Goal: Information Seeking & Learning: Learn about a topic

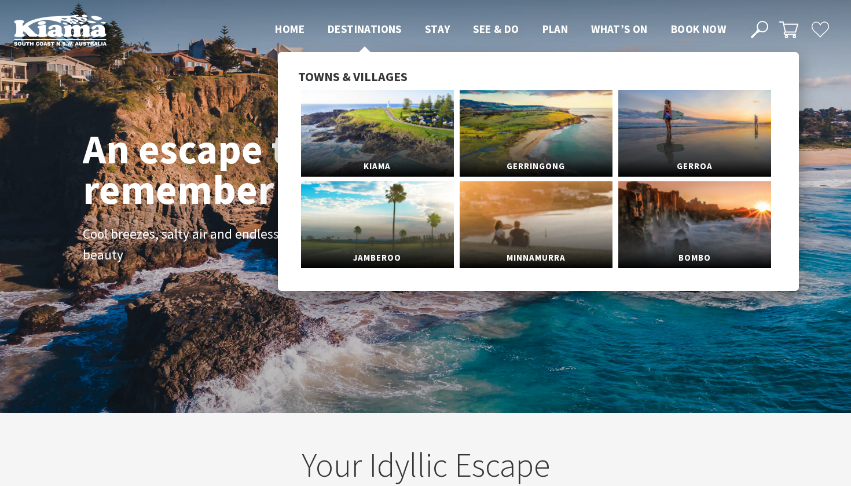
scroll to position [187, 843]
click at [360, 86] on li "Towns & Villages Kiama Gerringong Gerroa Jamberoo Minnamurra Bombo" at bounding box center [538, 171] width 481 height 204
click at [375, 138] on link "Kiama" at bounding box center [377, 133] width 153 height 87
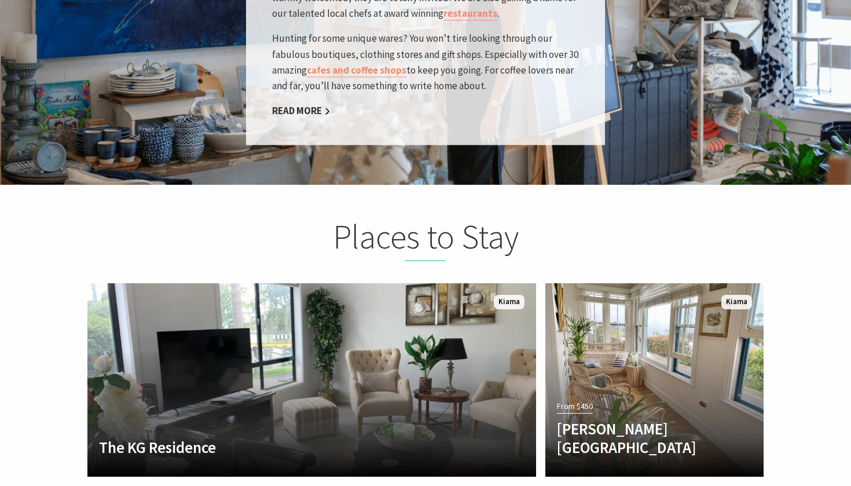
scroll to position [2128, 0]
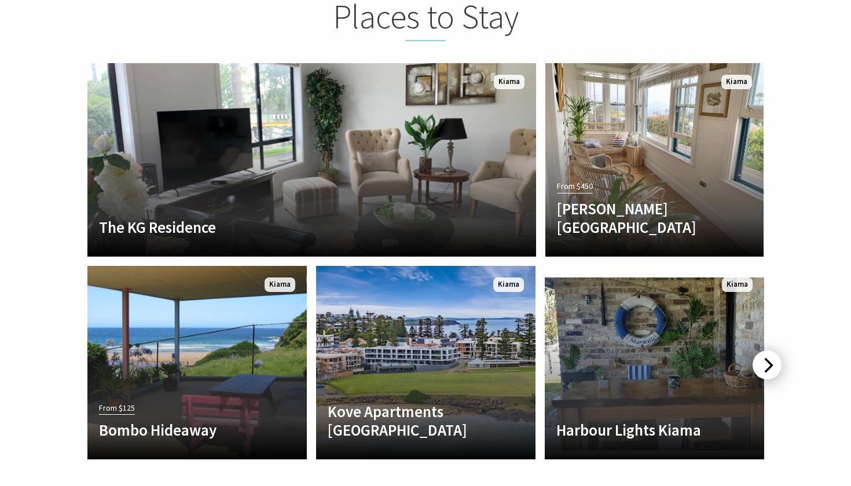
click at [770, 350] on div at bounding box center [767, 364] width 29 height 29
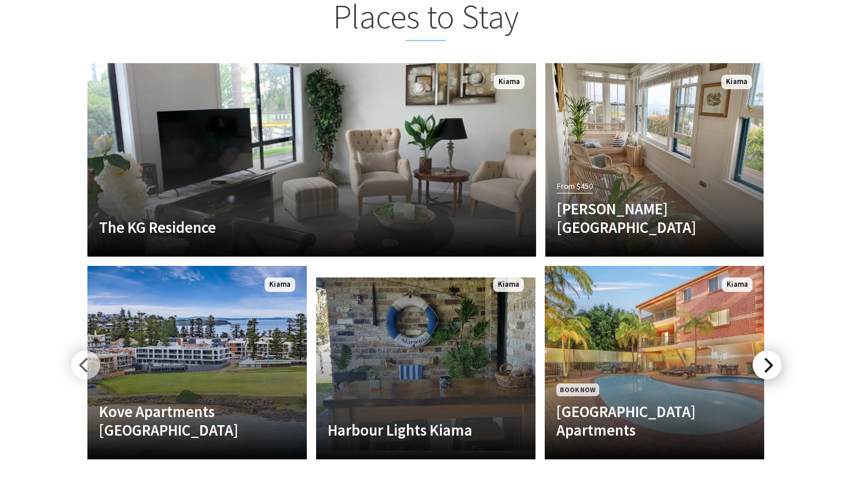
click at [770, 350] on div at bounding box center [767, 364] width 29 height 29
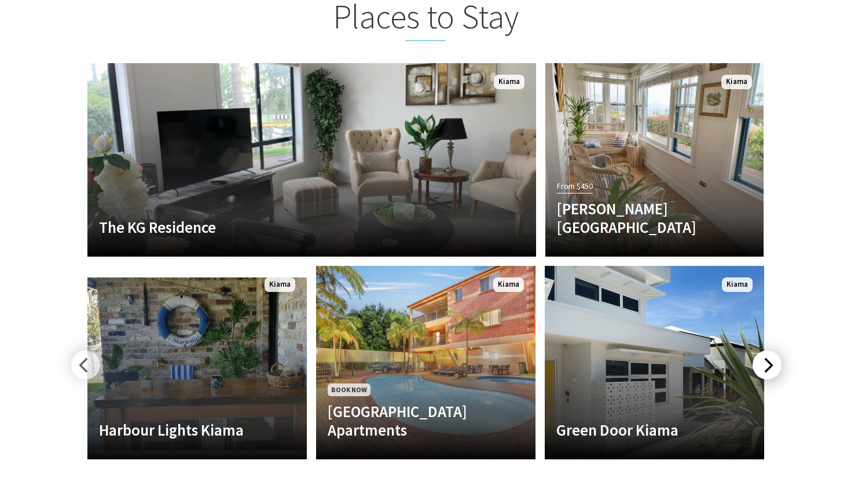
click at [770, 350] on div at bounding box center [767, 364] width 29 height 29
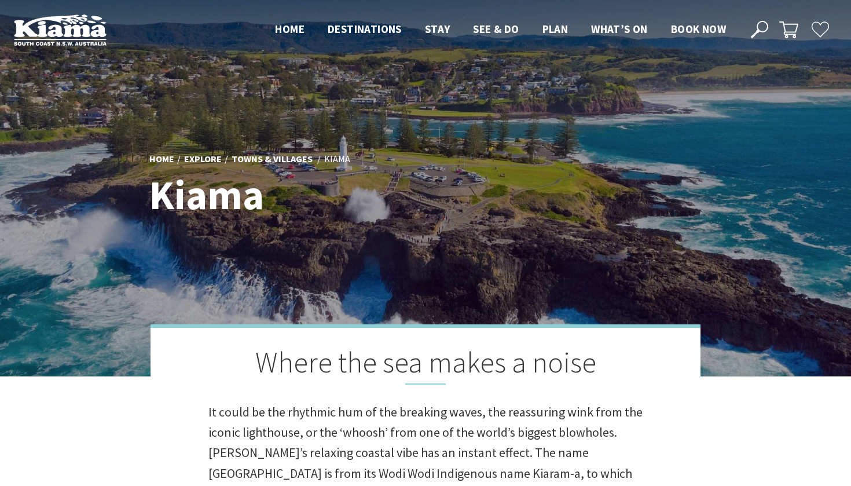
scroll to position [0, 0]
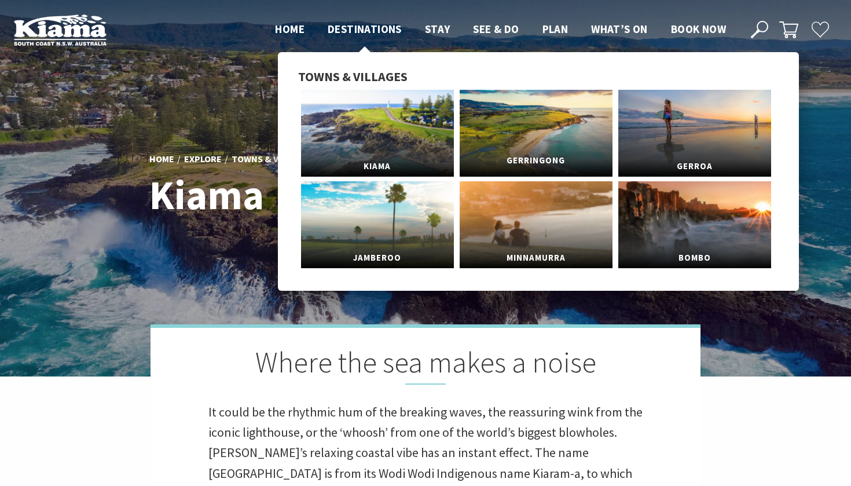
click at [565, 136] on link "Gerringong" at bounding box center [536, 133] width 153 height 87
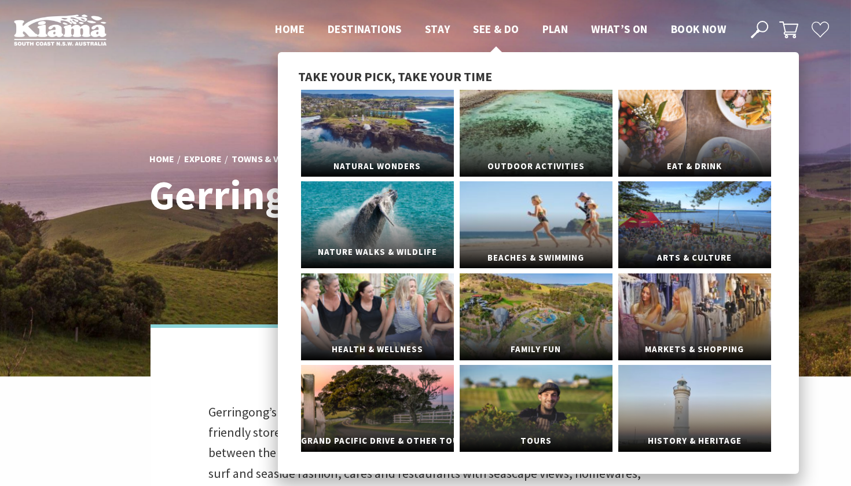
click at [364, 222] on link "Nature Walks & Wildlife" at bounding box center [377, 224] width 153 height 87
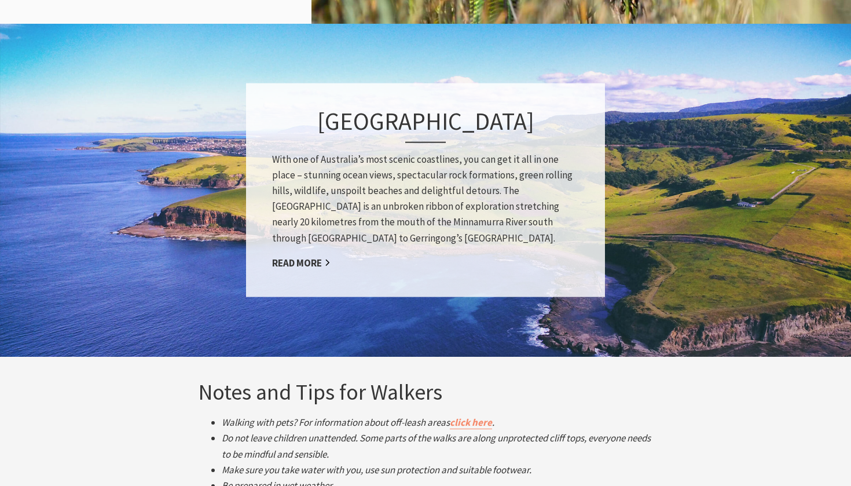
scroll to position [1695, 0]
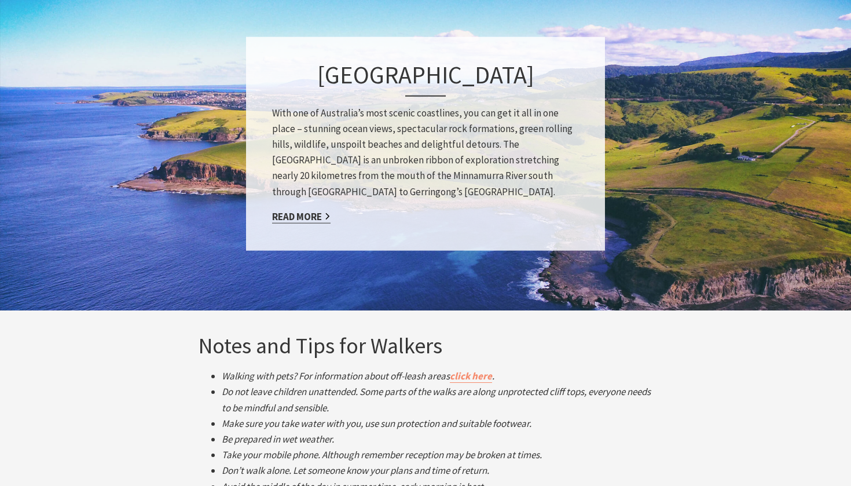
click at [307, 213] on link "Read More" at bounding box center [301, 216] width 58 height 13
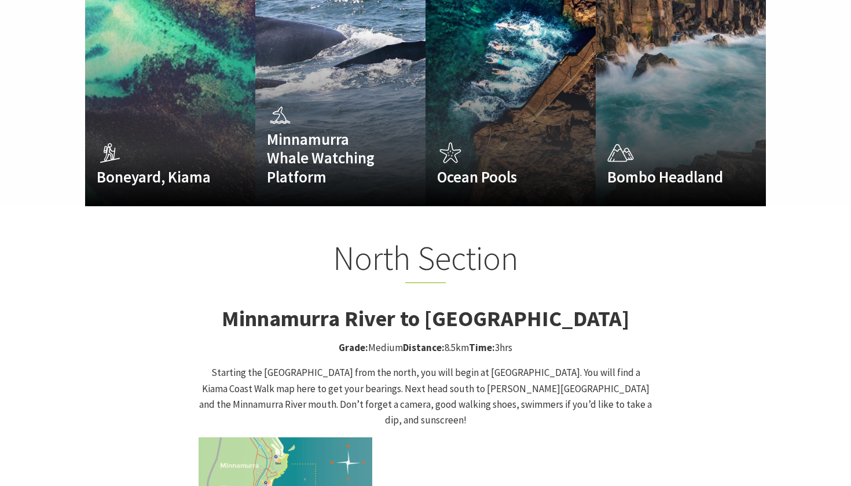
scroll to position [847, 0]
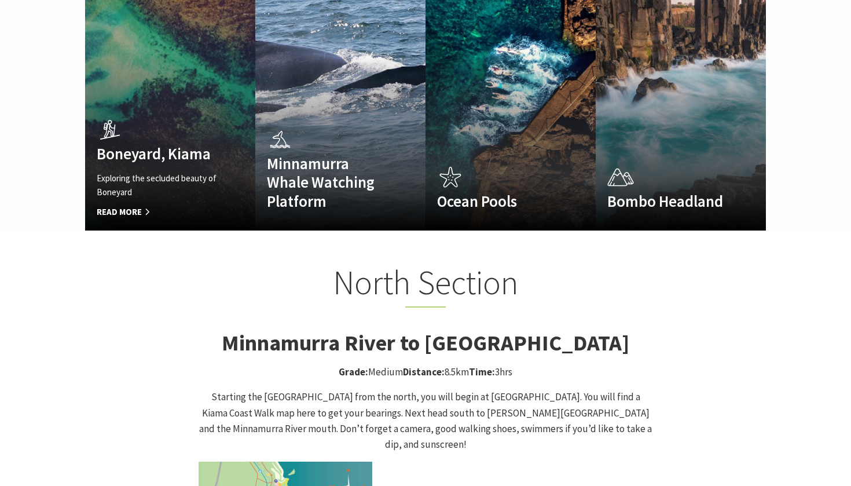
click at [160, 144] on h4 "Boneyard, Kiama" at bounding box center [158, 153] width 122 height 19
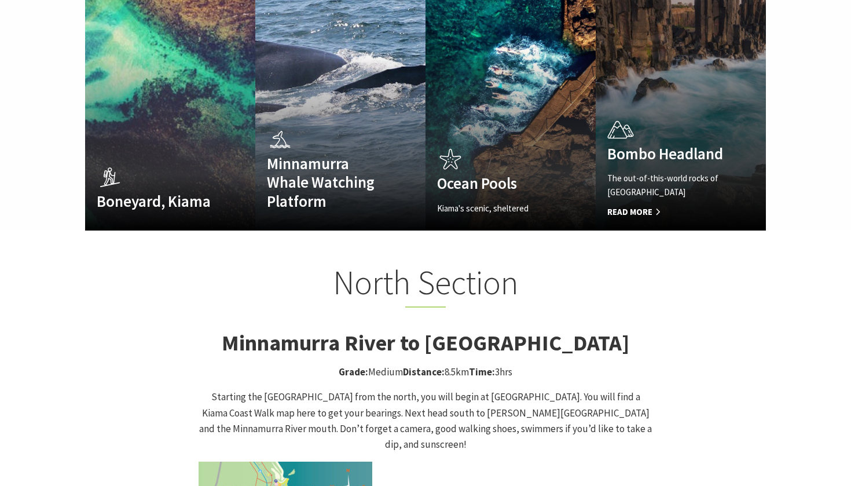
click at [628, 181] on div "The out-of-this-world rocks of Bombo Headland Read More" at bounding box center [669, 194] width 122 height 47
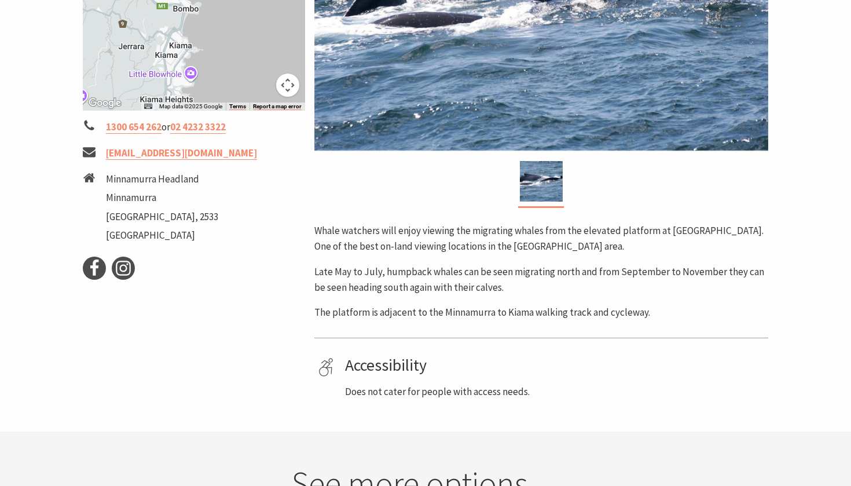
scroll to position [344, 0]
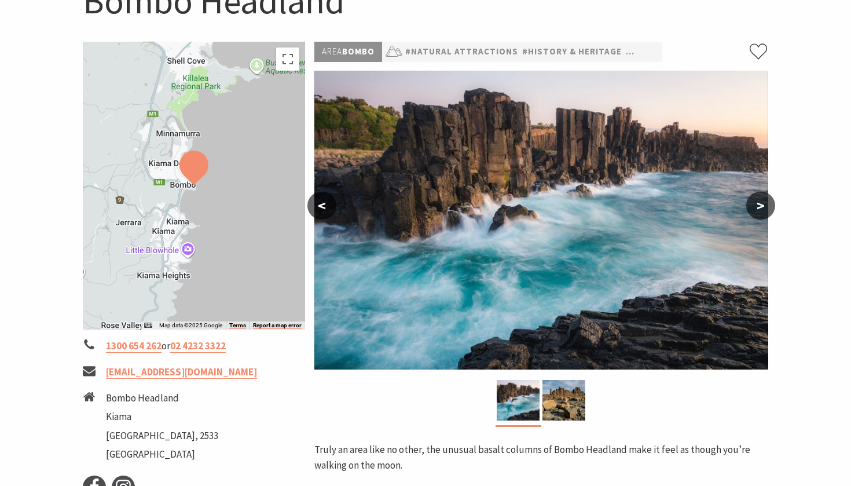
scroll to position [153, 0]
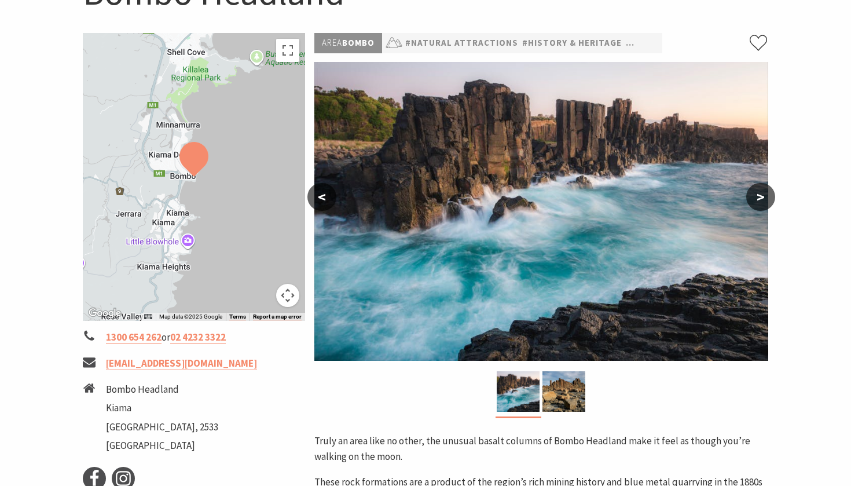
click at [765, 196] on button ">" at bounding box center [761, 197] width 29 height 28
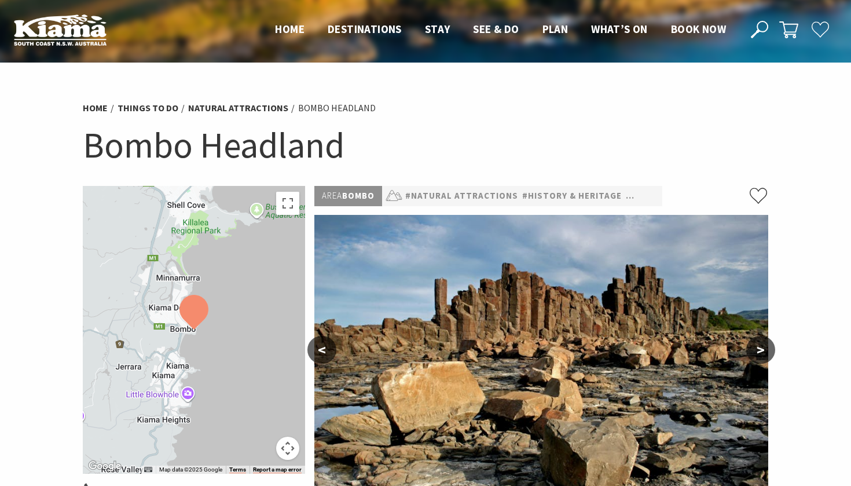
scroll to position [0, 0]
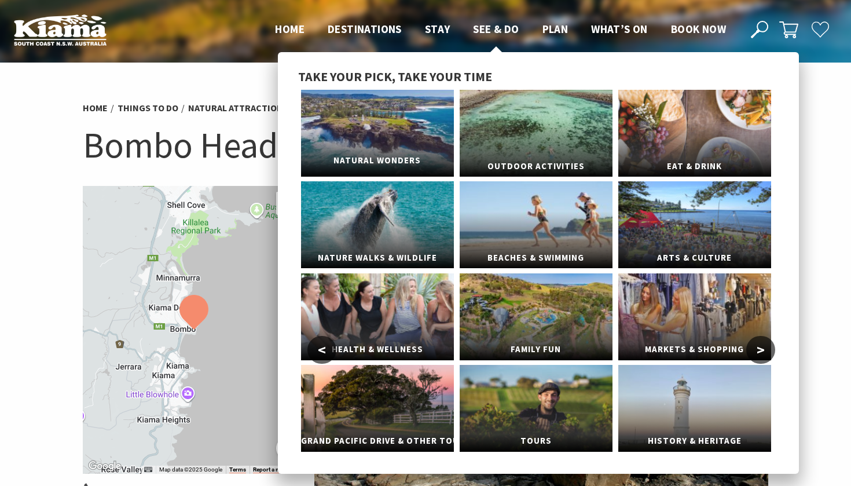
click at [356, 115] on link "Natural Wonders" at bounding box center [377, 133] width 153 height 87
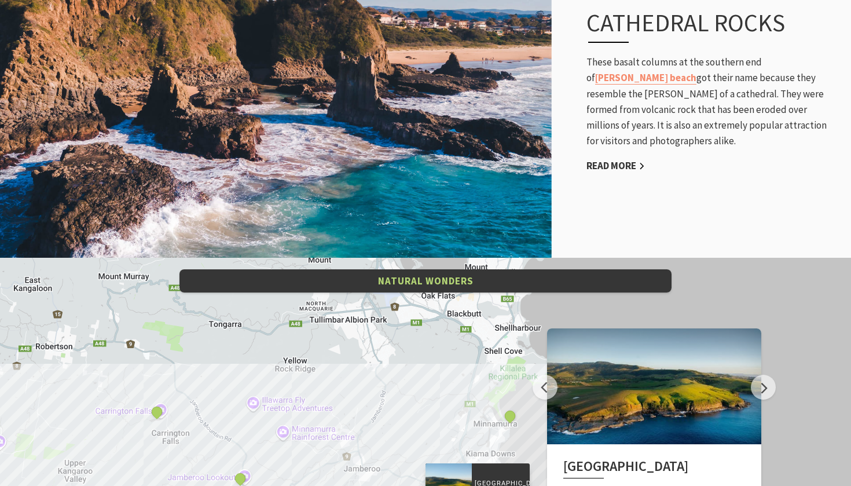
scroll to position [2282, 0]
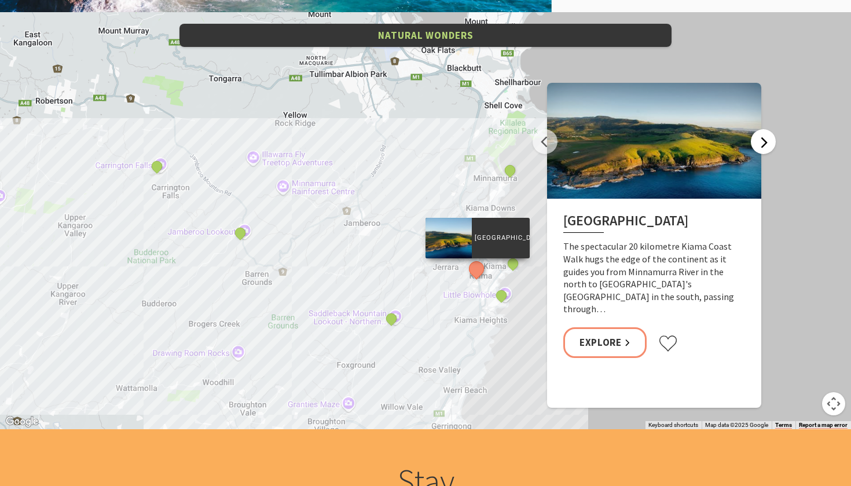
click at [764, 140] on button "Next" at bounding box center [763, 141] width 25 height 25
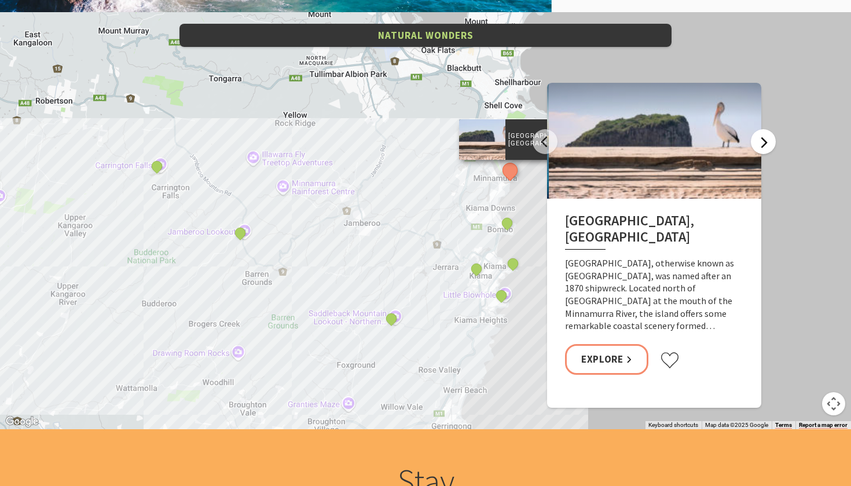
click at [764, 140] on button "Next" at bounding box center [763, 141] width 25 height 25
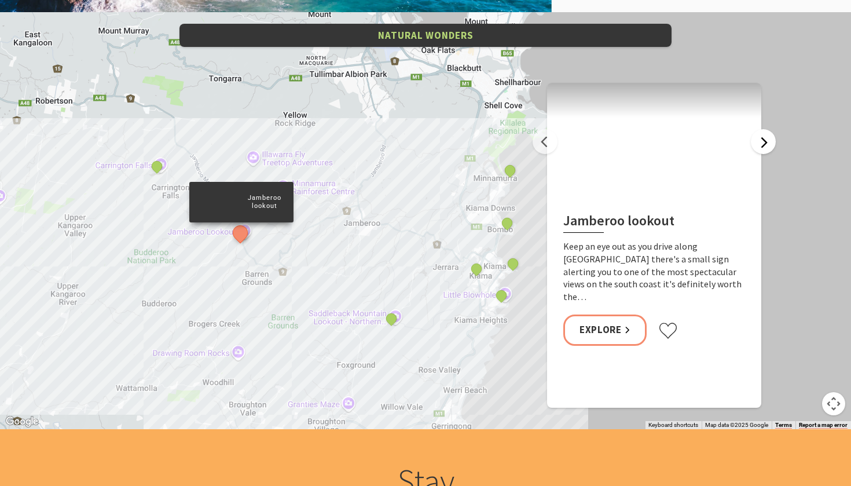
click at [764, 140] on button "Next" at bounding box center [763, 141] width 25 height 25
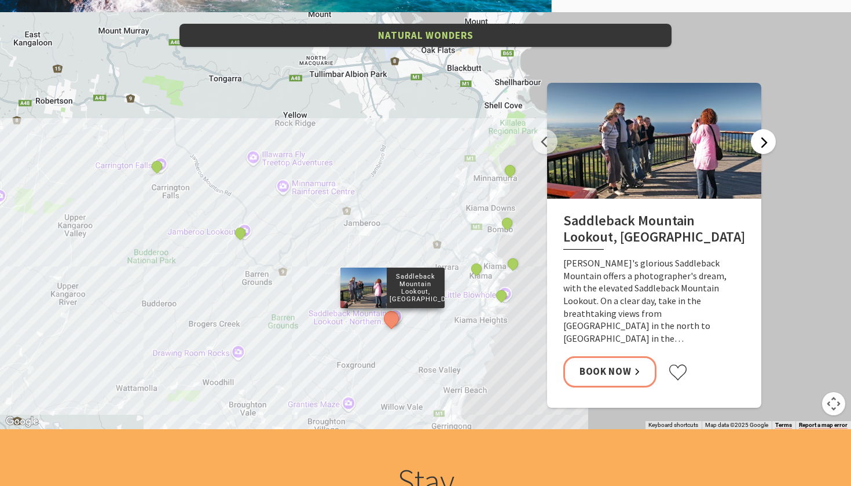
click at [764, 140] on button "Next" at bounding box center [763, 141] width 25 height 25
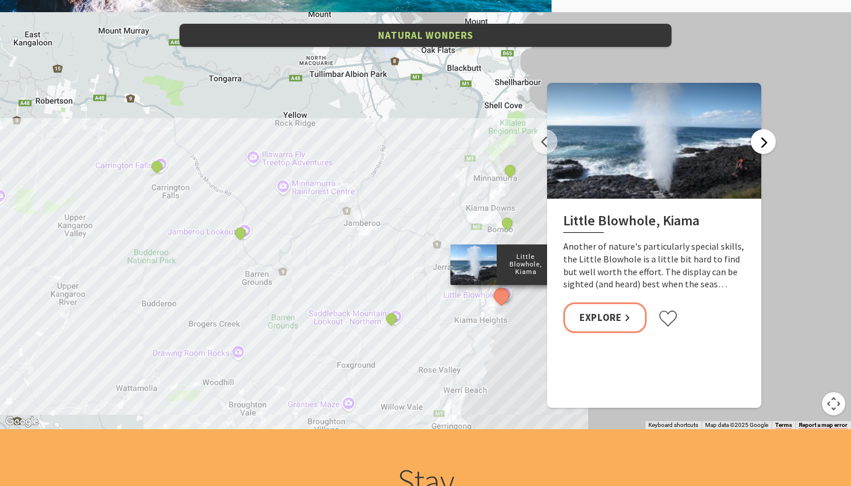
click at [764, 140] on button "Next" at bounding box center [763, 141] width 25 height 25
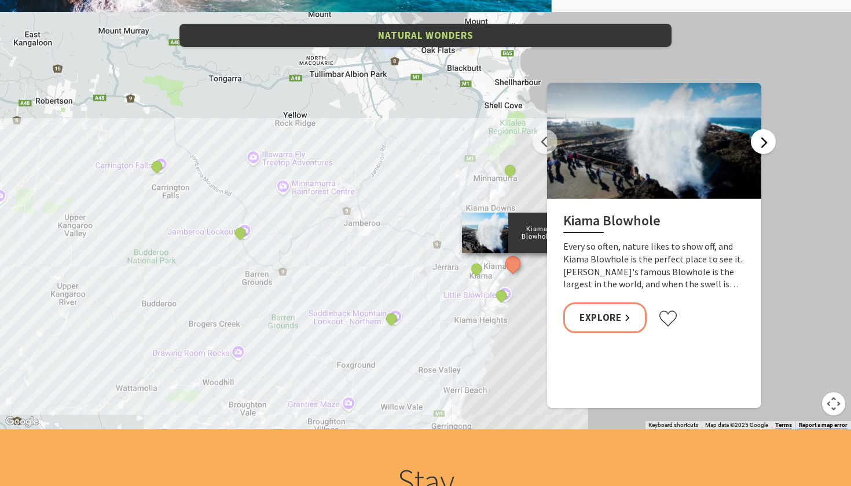
click at [764, 140] on button "Next" at bounding box center [763, 141] width 25 height 25
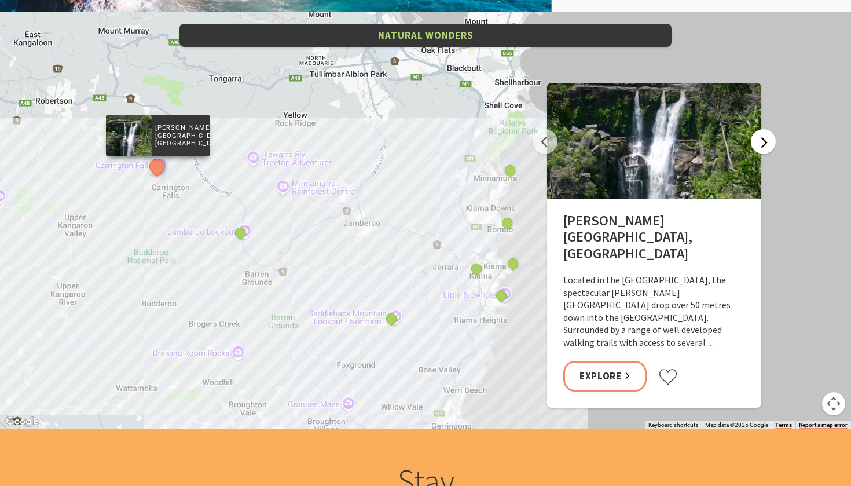
click at [764, 140] on button "Next" at bounding box center [763, 141] width 25 height 25
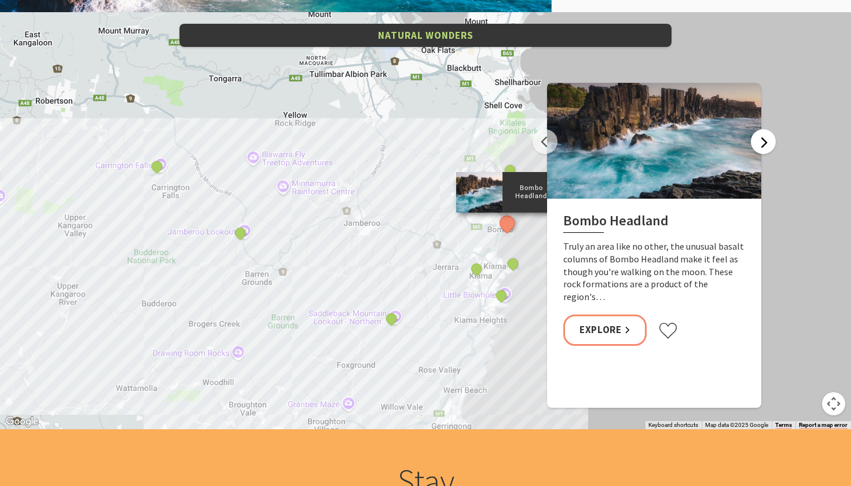
click at [764, 140] on button "Next" at bounding box center [763, 141] width 25 height 25
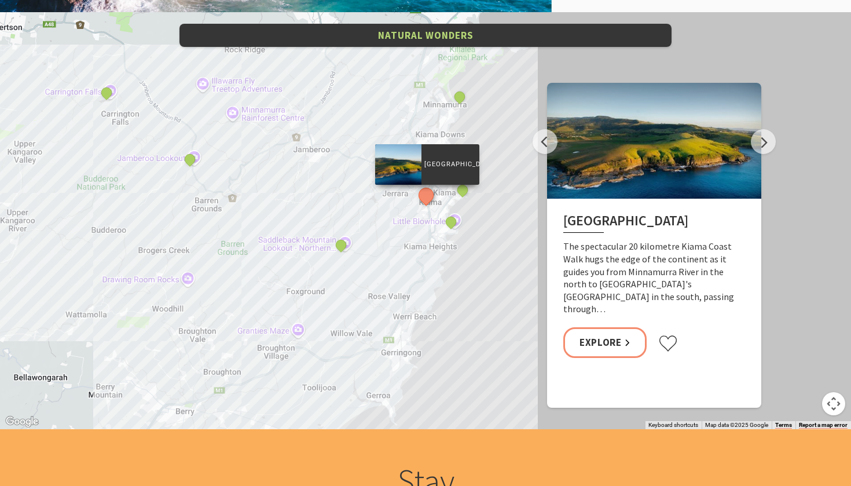
drag, startPoint x: 408, startPoint y: 309, endPoint x: 358, endPoint y: 237, distance: 87.3
click at [358, 237] on div "Kiama Coast Walk Rangoon Island, Minnamurra Jamberoo lookout Saddleback Mountai…" at bounding box center [425, 220] width 851 height 417
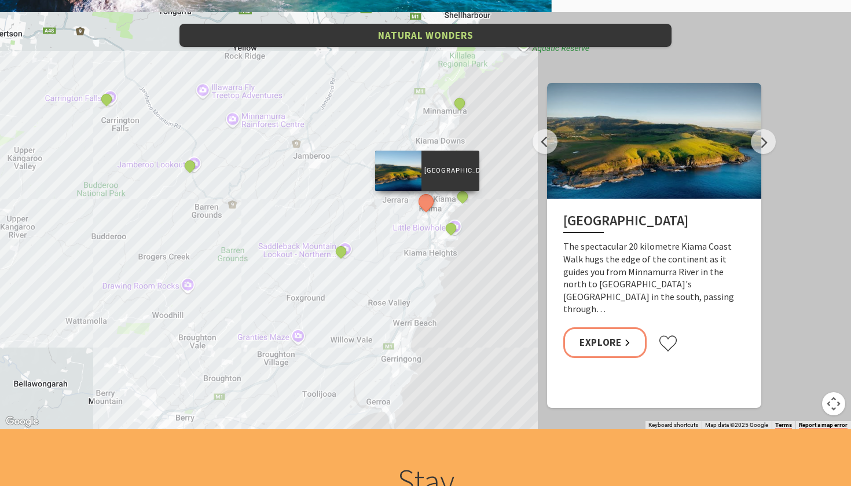
click at [599, 214] on h2 "Kiama Coast Walk" at bounding box center [655, 223] width 182 height 21
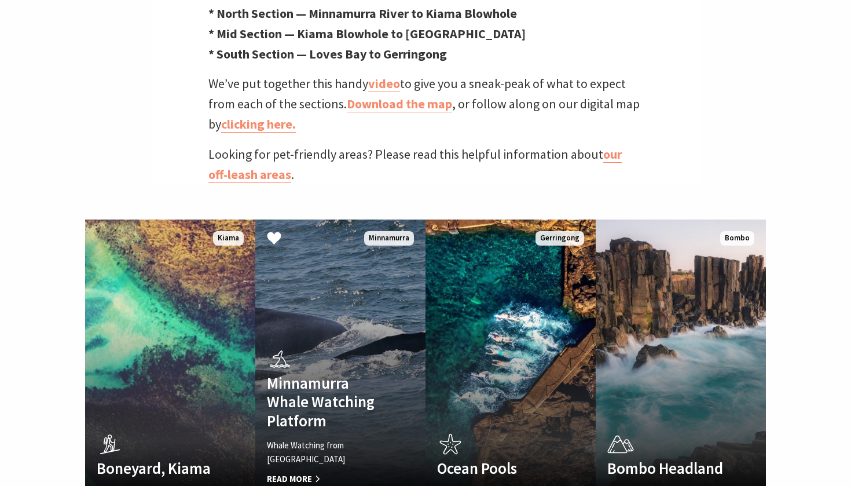
scroll to position [532, 0]
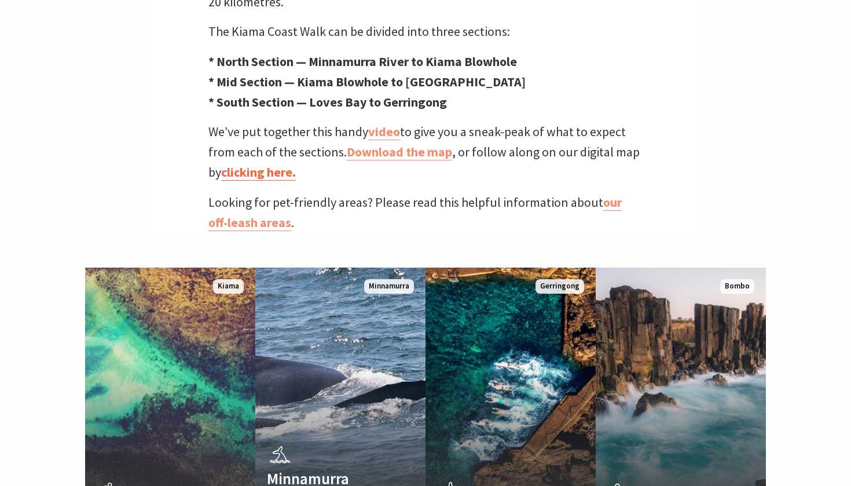
click at [270, 164] on link "clicking here." at bounding box center [258, 172] width 75 height 17
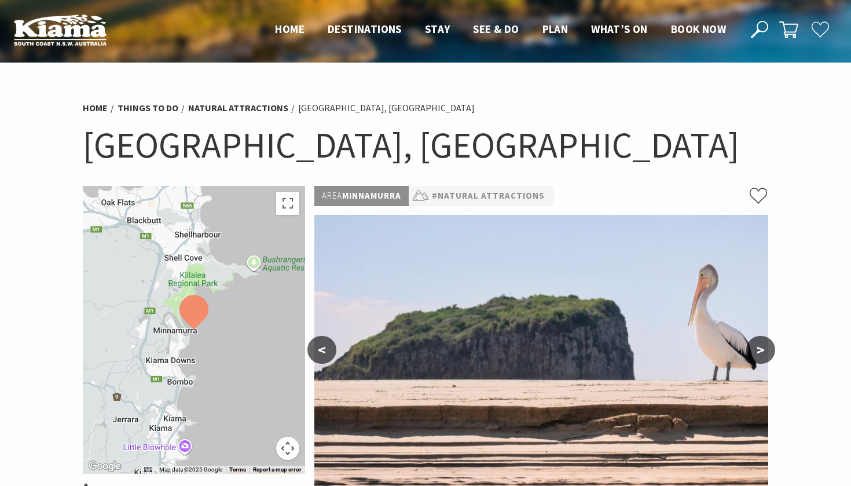
click at [753, 346] on button ">" at bounding box center [761, 350] width 29 height 28
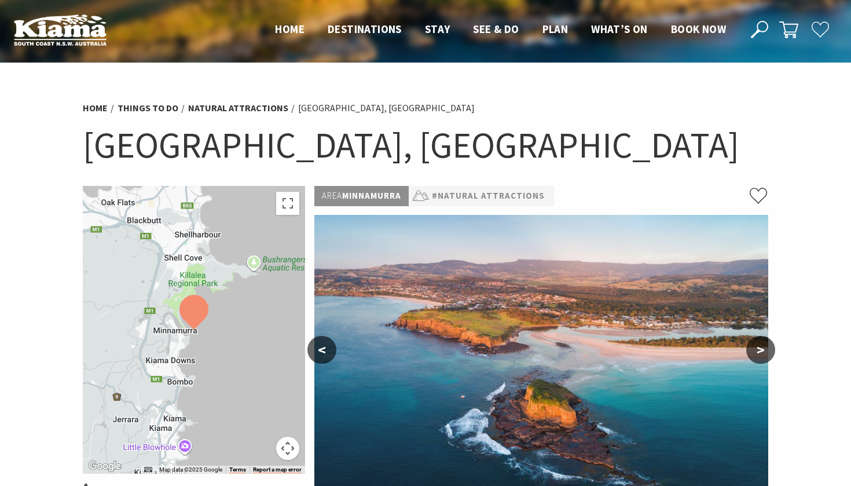
click at [753, 346] on button ">" at bounding box center [761, 350] width 29 height 28
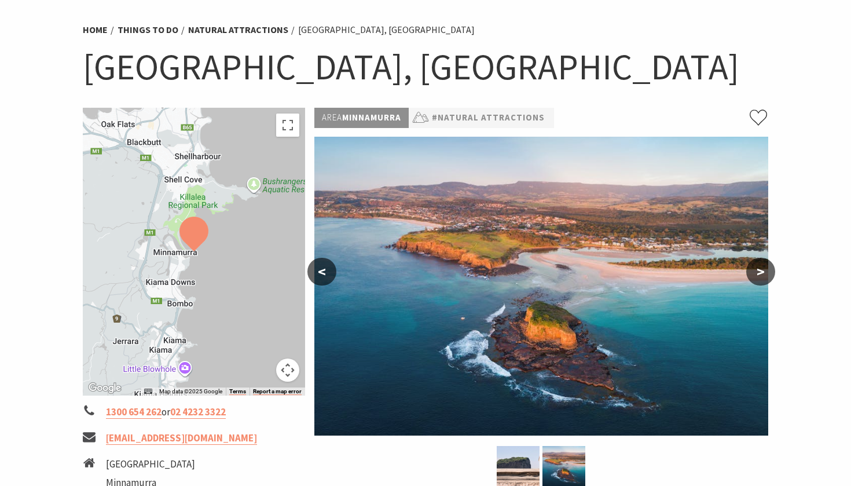
scroll to position [78, 0]
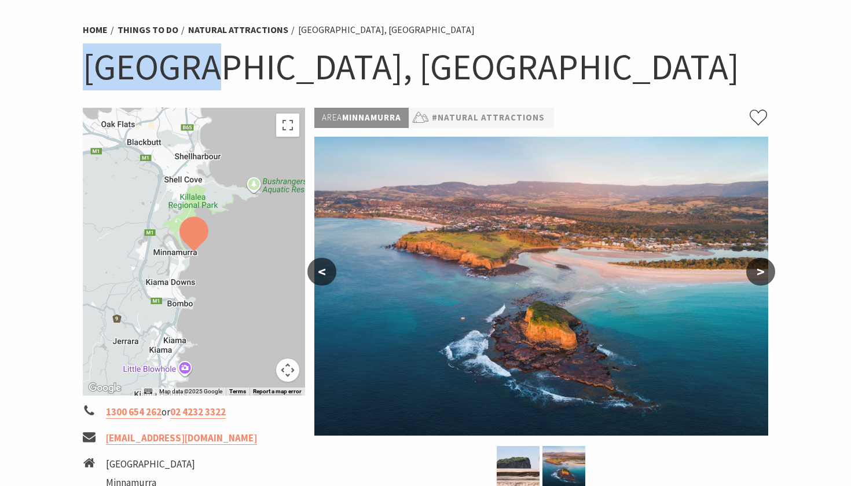
click at [308, 71] on h1 "Rangoon Island, Minnamurra" at bounding box center [426, 66] width 686 height 47
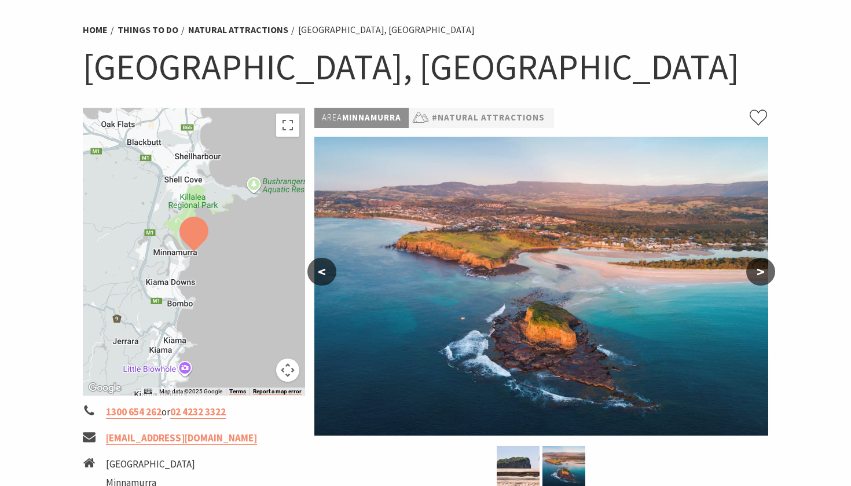
click at [308, 71] on h1 "Rangoon Island, Minnamurra" at bounding box center [426, 66] width 686 height 47
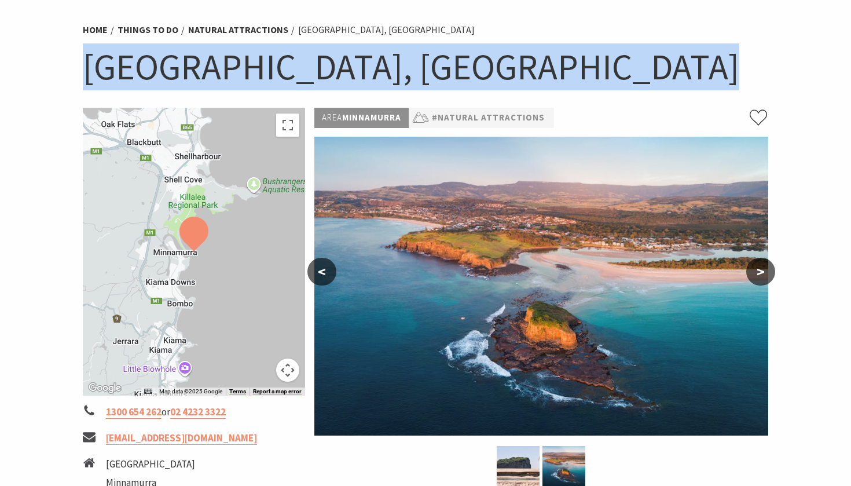
copy section "Rangoon Island, Minnamurra"
